Goal: Information Seeking & Learning: Learn about a topic

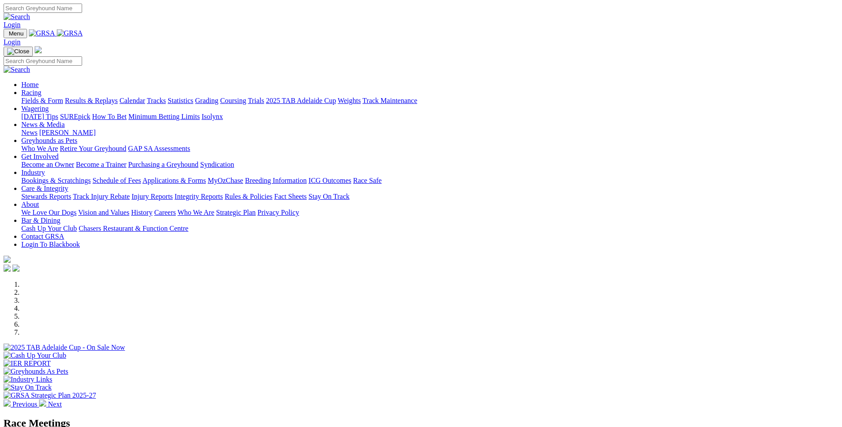
click at [41, 89] on link "Racing" at bounding box center [31, 93] width 20 height 8
click at [145, 97] on link "Calendar" at bounding box center [132, 101] width 26 height 8
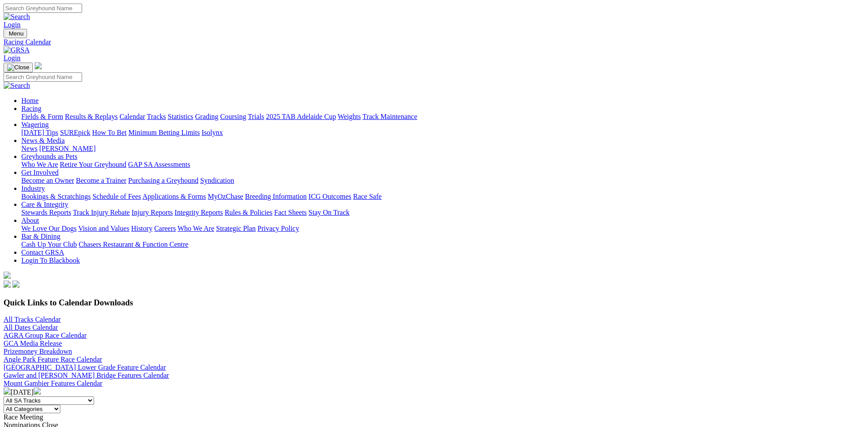
scroll to position [178, 0]
